Goal: Navigation & Orientation: Find specific page/section

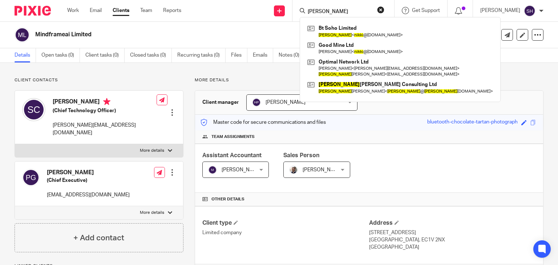
type input "Nikki"
click button "submit" at bounding box center [0, 0] width 0 height 0
drag, startPoint x: 326, startPoint y: 10, endPoint x: 288, endPoint y: 12, distance: 38.2
click at [288, 12] on div "Send new email Create task Add client Nikki Bt Soho Limited Nikki < nikki @oldn…" at bounding box center [375, 10] width 366 height 21
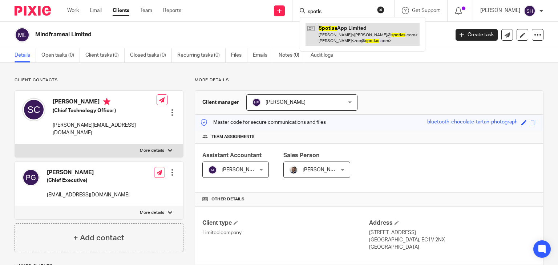
type input "spotls"
click at [334, 37] on link at bounding box center [362, 34] width 114 height 23
click at [333, 39] on link at bounding box center [362, 34] width 114 height 23
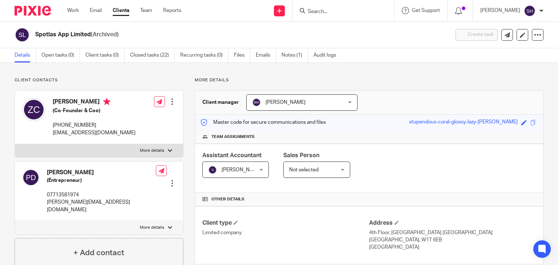
click at [322, 13] on input "Search" at bounding box center [339, 12] width 65 height 7
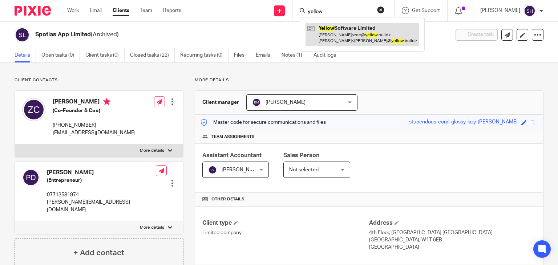
type input "yellow"
click at [339, 30] on link at bounding box center [361, 34] width 113 height 23
click at [338, 29] on link at bounding box center [361, 34] width 113 height 23
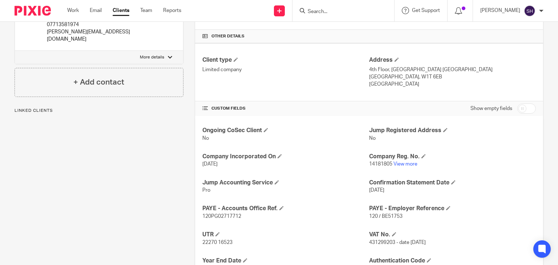
scroll to position [73, 0]
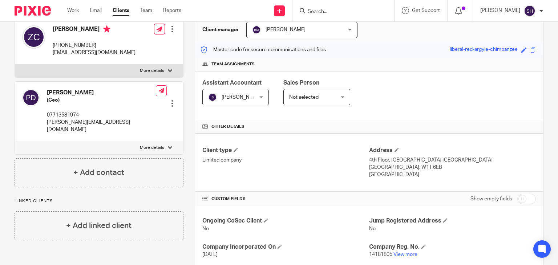
click at [329, 11] on input "Search" at bounding box center [339, 12] width 65 height 7
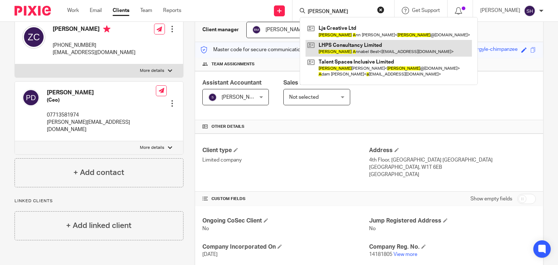
type input "lucy a"
click at [383, 45] on link at bounding box center [388, 48] width 166 height 17
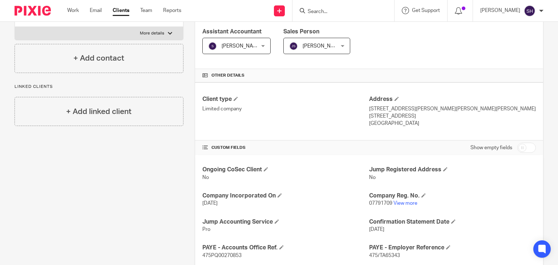
scroll to position [30, 0]
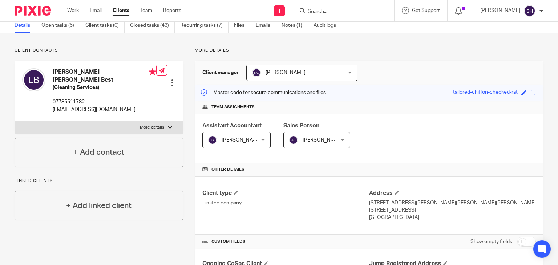
click at [311, 5] on div at bounding box center [343, 10] width 102 height 21
click at [313, 9] on input "Search" at bounding box center [339, 12] width 65 height 7
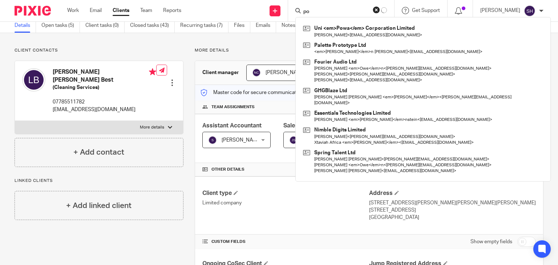
type input "p"
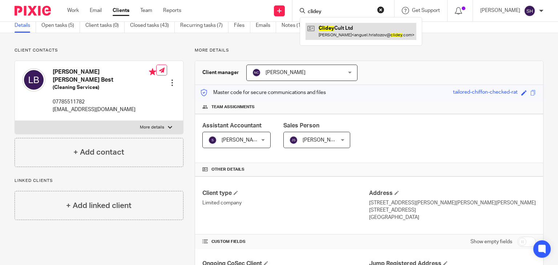
type input "clidey"
click at [342, 34] on link at bounding box center [360, 31] width 111 height 17
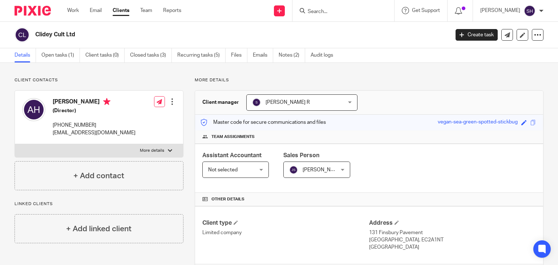
click at [326, 9] on input "Search" at bounding box center [339, 12] width 65 height 7
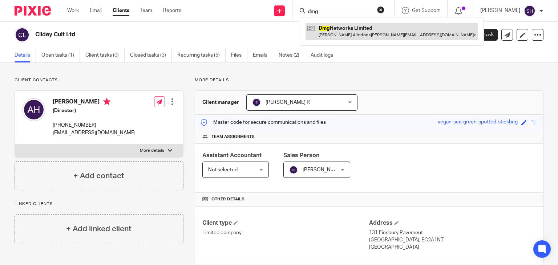
type input "dmg"
click at [356, 32] on link at bounding box center [391, 31] width 172 height 17
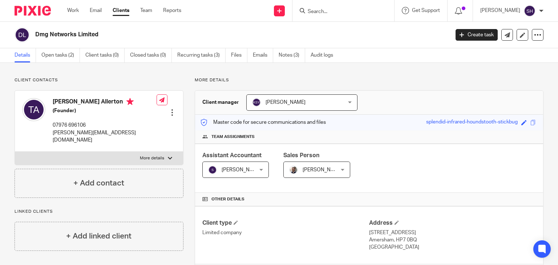
click at [318, 11] on input "Search" at bounding box center [339, 12] width 65 height 7
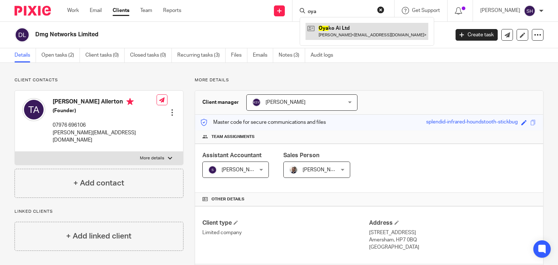
type input "oya"
click at [320, 32] on link at bounding box center [366, 31] width 123 height 17
click at [320, 31] on link at bounding box center [366, 31] width 123 height 17
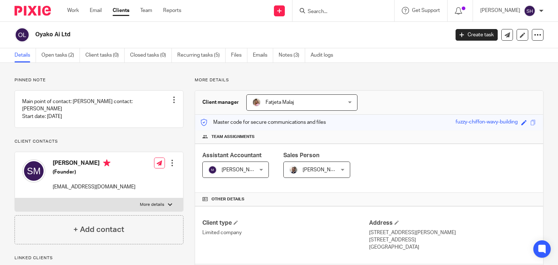
click at [320, 10] on input "Search" at bounding box center [339, 12] width 65 height 7
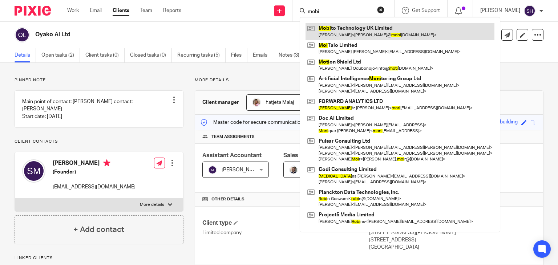
type input "mobi"
click at [344, 29] on link at bounding box center [399, 31] width 189 height 17
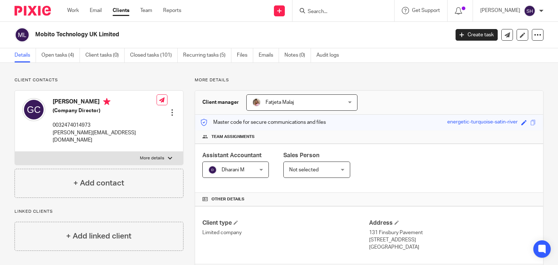
click at [310, 11] on input "Search" at bounding box center [339, 12] width 65 height 7
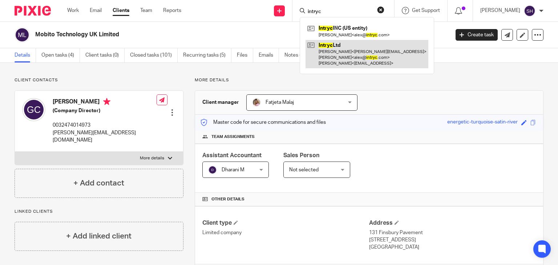
type input "intryc"
click at [357, 43] on link at bounding box center [366, 54] width 123 height 29
click at [357, 42] on link at bounding box center [366, 54] width 123 height 29
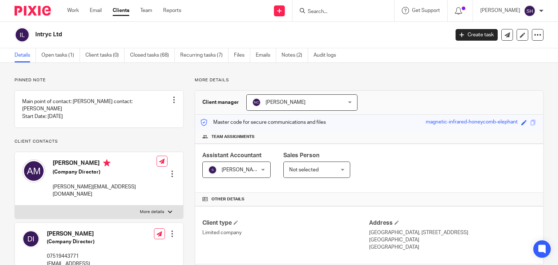
click at [316, 6] on form at bounding box center [345, 10] width 77 height 9
click at [320, 12] on input "Search" at bounding box center [339, 12] width 65 height 7
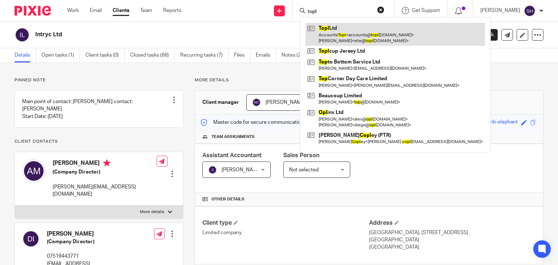
type input "topl"
click at [360, 29] on link at bounding box center [394, 34] width 179 height 23
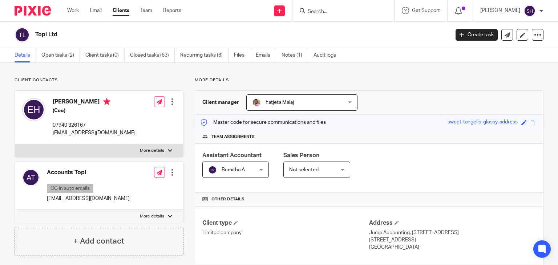
drag, startPoint x: 446, startPoint y: 253, endPoint x: 372, endPoint y: 282, distance: 79.1
click at [325, 10] on input "Search" at bounding box center [339, 12] width 65 height 7
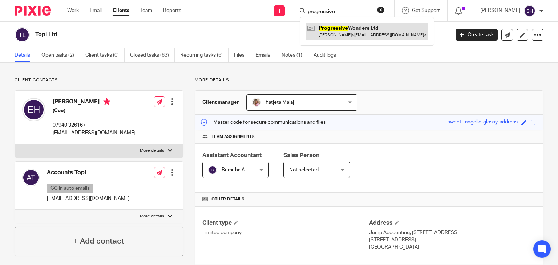
type input "progressive"
click at [362, 37] on link at bounding box center [366, 31] width 123 height 17
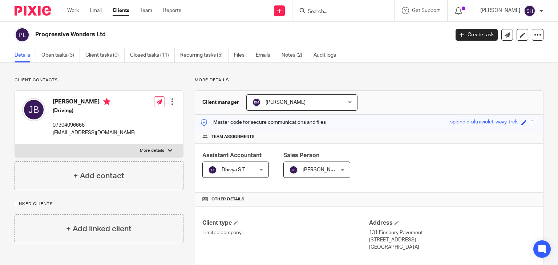
click at [311, 9] on input "Search" at bounding box center [339, 12] width 65 height 7
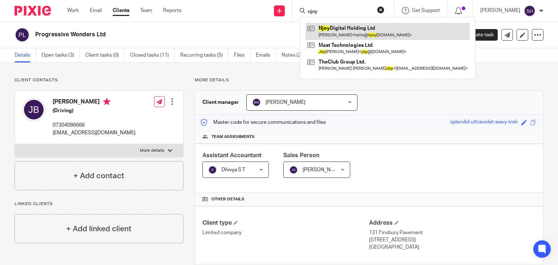
type input "njoy"
click at [349, 24] on link at bounding box center [387, 31] width 164 height 17
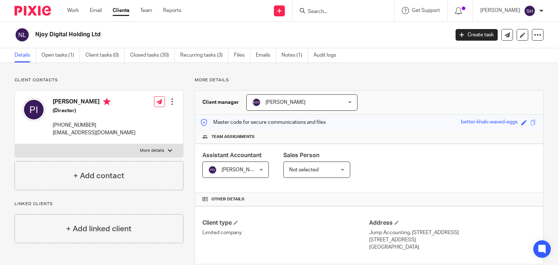
drag, startPoint x: 310, startPoint y: 12, endPoint x: 312, endPoint y: 9, distance: 3.7
click at [311, 11] on input "Search" at bounding box center [339, 12] width 65 height 7
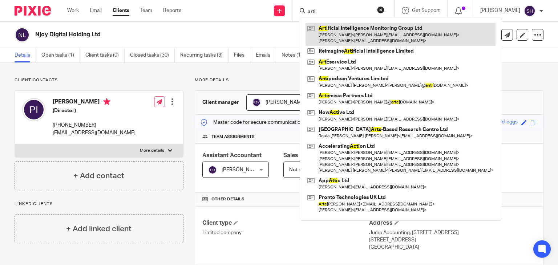
type input "arti"
click at [388, 25] on link at bounding box center [400, 34] width 190 height 23
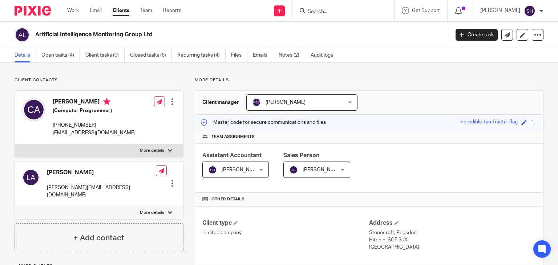
click at [327, 11] on input "Search" at bounding box center [339, 12] width 65 height 7
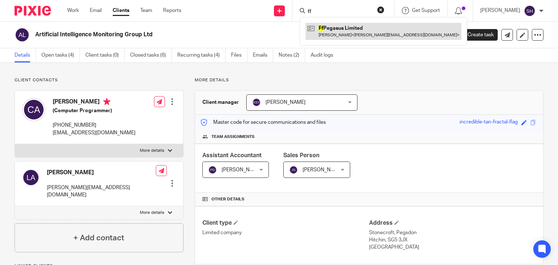
type input "ff"
click at [344, 29] on link at bounding box center [383, 31] width 156 height 17
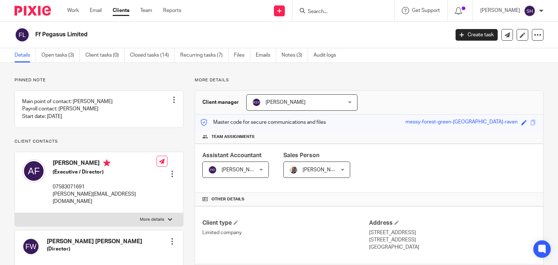
click at [326, 13] on input "Search" at bounding box center [339, 12] width 65 height 7
type input "my learning hub"
click button "submit" at bounding box center [0, 0] width 0 height 0
drag, startPoint x: 351, startPoint y: 12, endPoint x: 289, endPoint y: 12, distance: 62.1
click at [289, 12] on div "Send new email Create task Add client my learning hub Edev Solutions Ltd [PERSO…" at bounding box center [375, 10] width 366 height 21
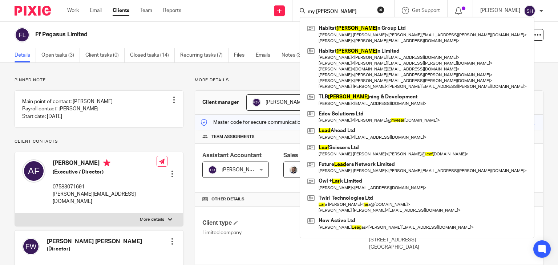
click at [339, 0] on div "my lear Habitat Lear n Group Ltd Jeremy Guy Brassington < jeremy.brassington@ha…" at bounding box center [343, 10] width 102 height 21
click at [337, 6] on form "my lear" at bounding box center [345, 10] width 77 height 9
click at [328, 13] on input "my lear" at bounding box center [339, 12] width 65 height 7
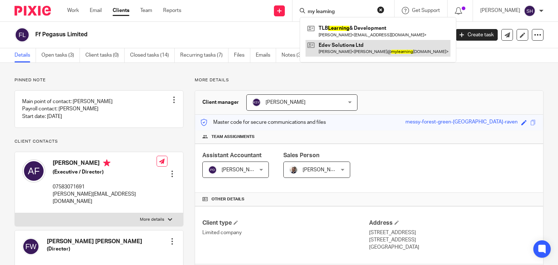
type input "my learning"
click at [334, 45] on link at bounding box center [377, 48] width 145 height 17
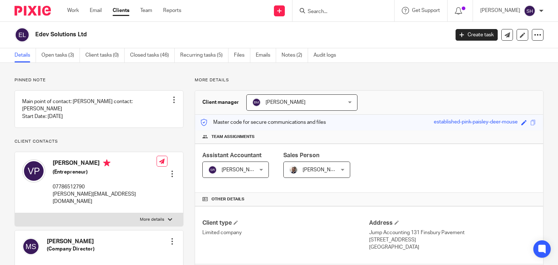
click at [321, 11] on input "Search" at bounding box center [339, 12] width 65 height 7
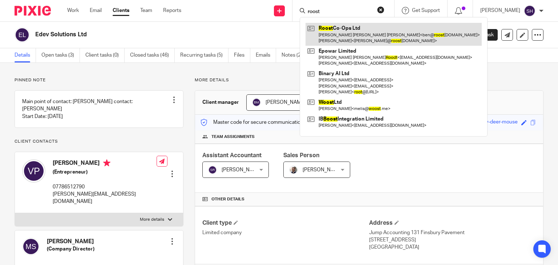
type input "roost"
click at [338, 36] on link at bounding box center [393, 34] width 176 height 23
click at [338, 37] on link at bounding box center [393, 34] width 176 height 23
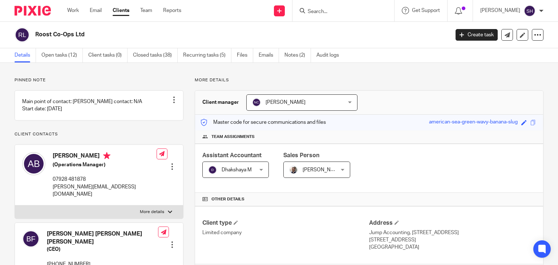
click at [328, 13] on input "Search" at bounding box center [339, 12] width 65 height 7
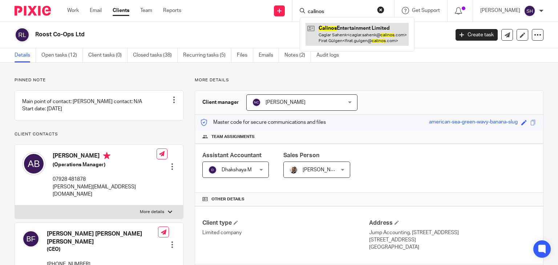
type input "calinos"
click at [358, 40] on link at bounding box center [356, 34] width 103 height 23
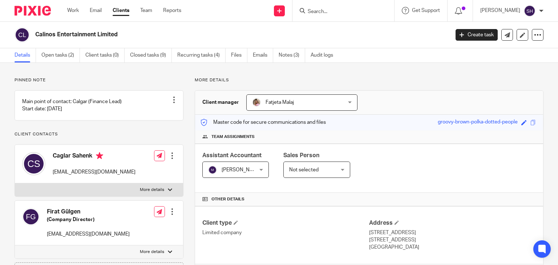
click at [324, 11] on input "Search" at bounding box center [339, 12] width 65 height 7
type input "slimmr"
click at [371, 30] on link at bounding box center [350, 28] width 90 height 11
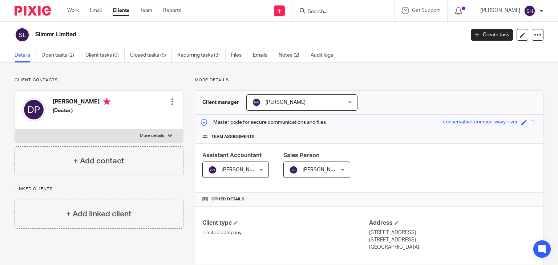
click at [328, 16] on div at bounding box center [343, 10] width 102 height 21
drag, startPoint x: 313, startPoint y: 13, endPoint x: 316, endPoint y: 10, distance: 3.9
click at [316, 10] on input "Search" at bounding box center [339, 12] width 65 height 7
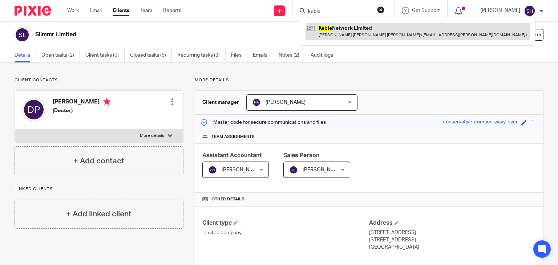
type input "keble"
click at [349, 30] on link at bounding box center [417, 31] width 224 height 17
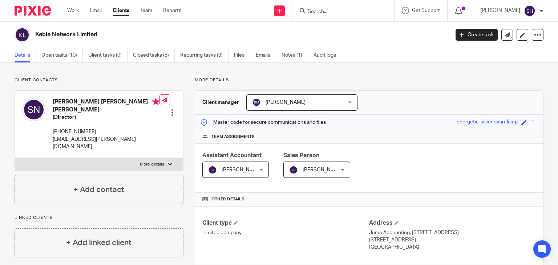
click at [327, 12] on input "Search" at bounding box center [339, 12] width 65 height 7
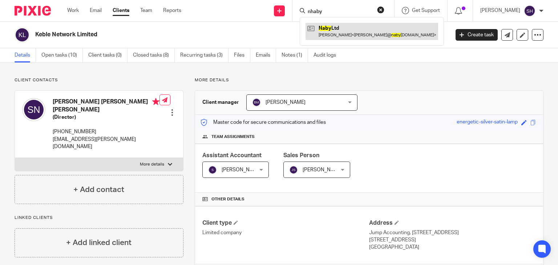
type input "nhaby"
click at [360, 27] on link at bounding box center [371, 31] width 133 height 17
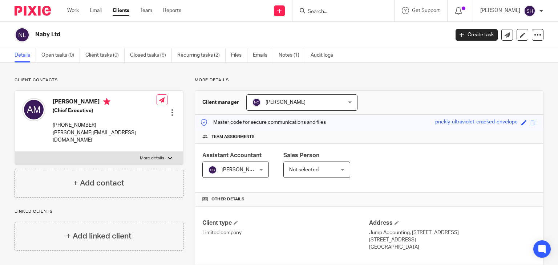
click at [328, 11] on input "Search" at bounding box center [339, 12] width 65 height 7
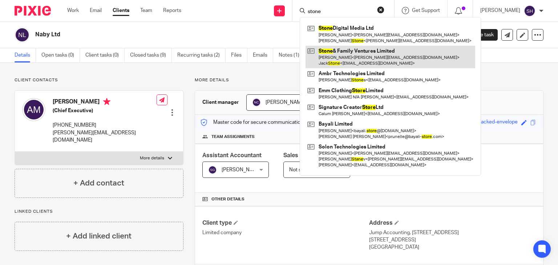
type input "stone"
click at [338, 53] on link at bounding box center [390, 57] width 170 height 23
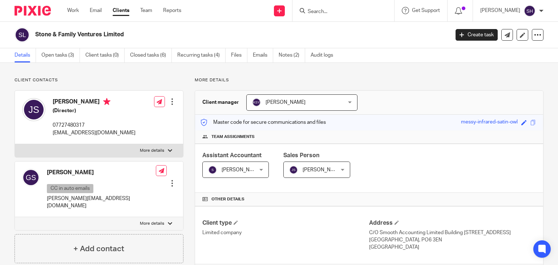
click at [315, 10] on input "Search" at bounding box center [339, 12] width 65 height 7
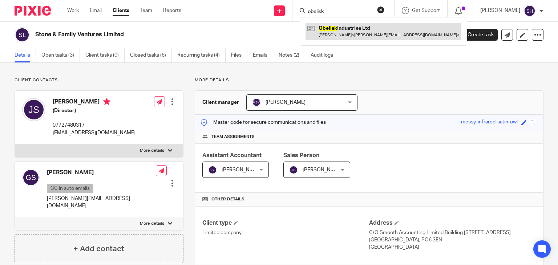
type input "obelisk"
click at [341, 32] on link at bounding box center [383, 31] width 156 height 17
click at [342, 32] on link at bounding box center [383, 31] width 156 height 17
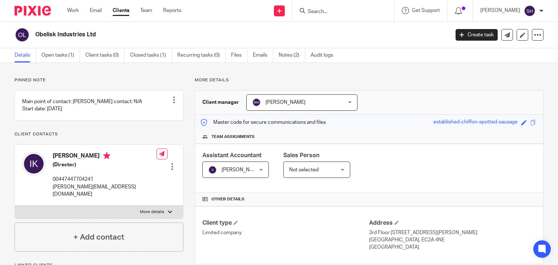
click at [317, 9] on input "Search" at bounding box center [339, 12] width 65 height 7
click at [314, 12] on input "Search" at bounding box center [339, 12] width 65 height 7
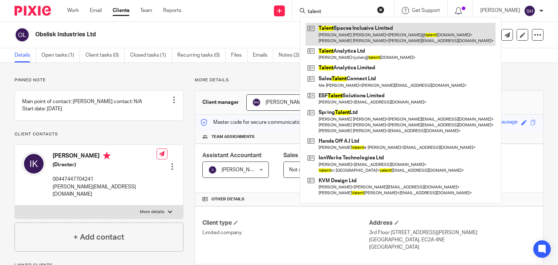
type input "talent"
click at [349, 34] on link at bounding box center [400, 34] width 190 height 23
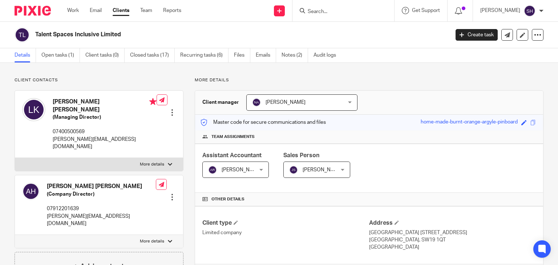
click at [324, 13] on input "Search" at bounding box center [339, 12] width 65 height 7
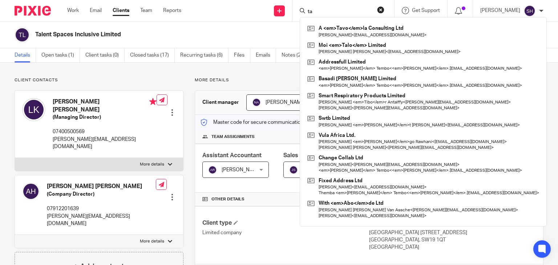
type input "t"
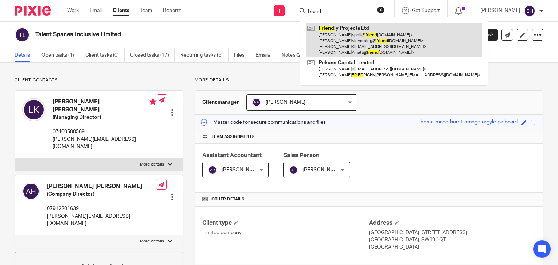
type input "friend"
click at [339, 28] on link at bounding box center [393, 40] width 177 height 34
